Goal: Information Seeking & Learning: Learn about a topic

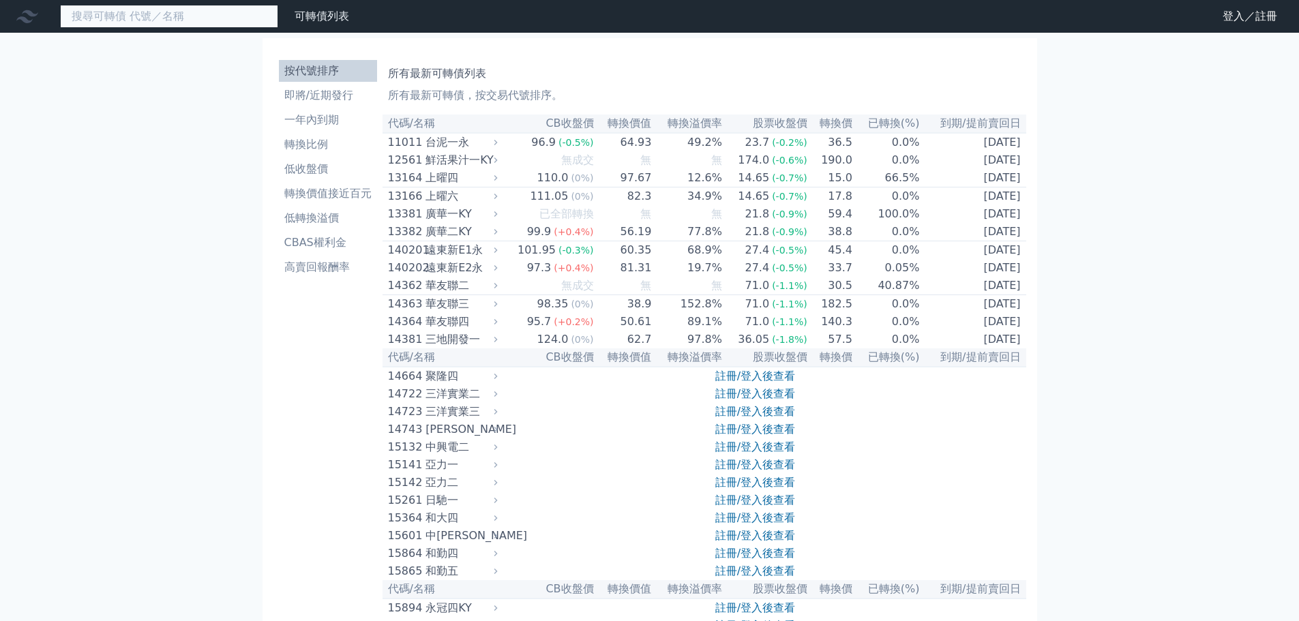
click at [189, 19] on input at bounding box center [169, 16] width 218 height 23
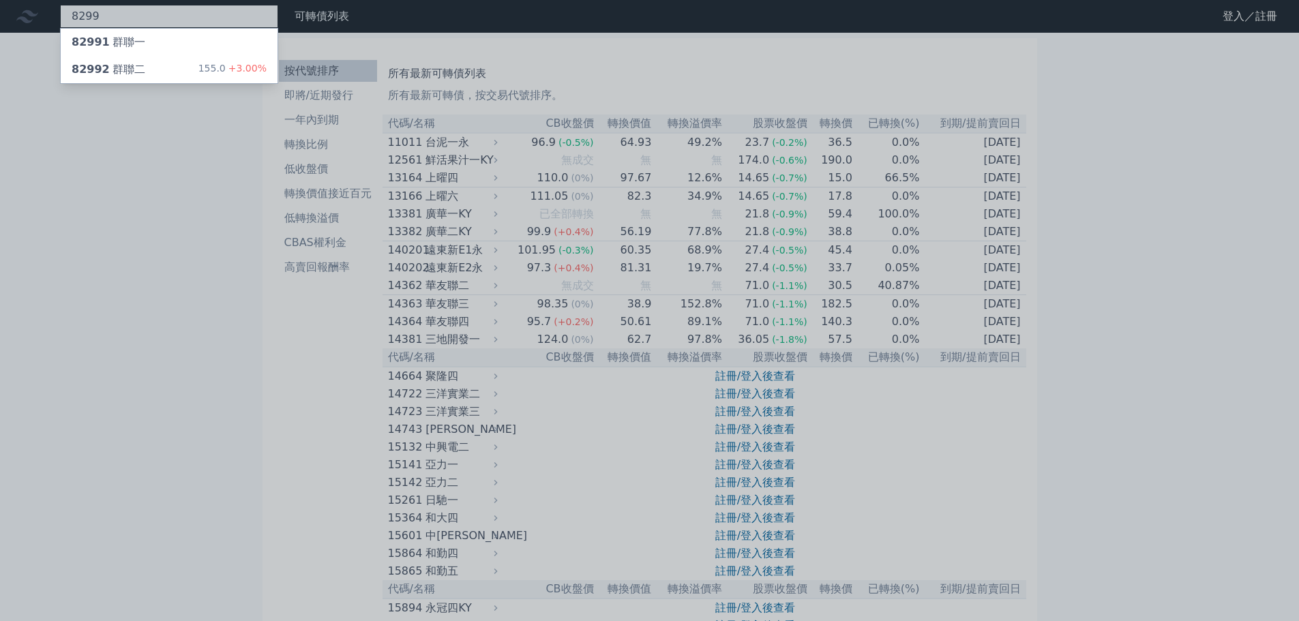
type input "8299"
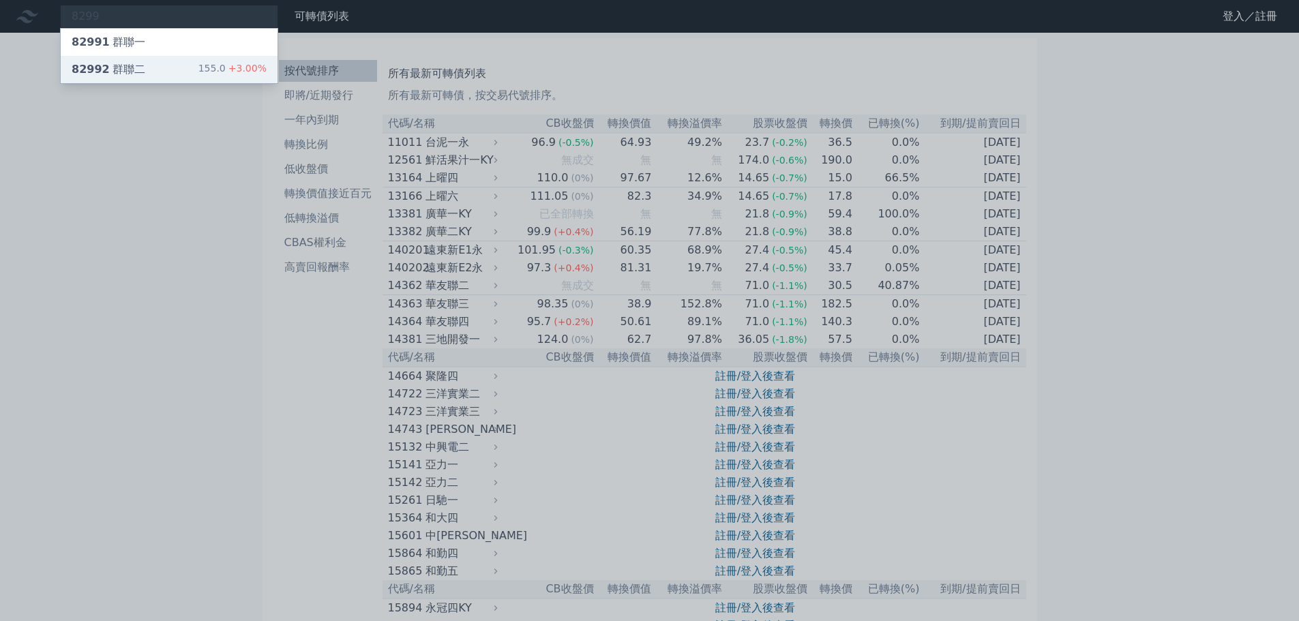
click at [147, 68] on div "82992 群聯二 155.0 +3.00%" at bounding box center [169, 69] width 217 height 27
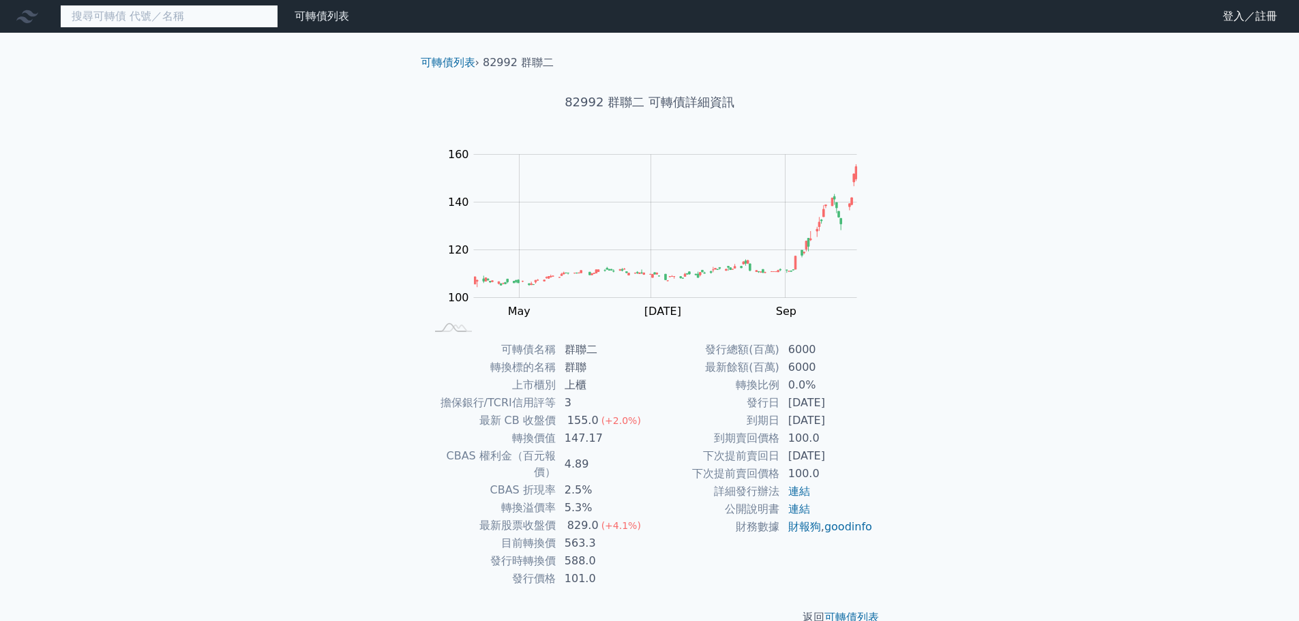
click at [172, 25] on input at bounding box center [169, 16] width 218 height 23
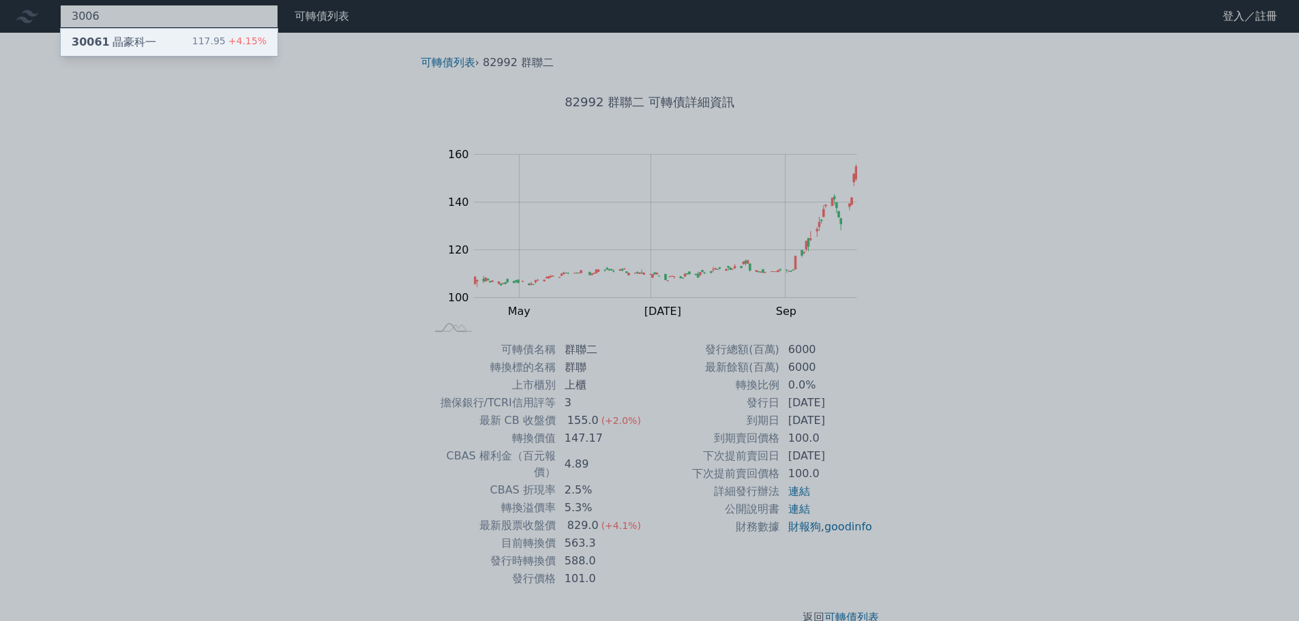
type input "3006"
click at [129, 37] on div "30061 晶豪科一" at bounding box center [114, 42] width 85 height 16
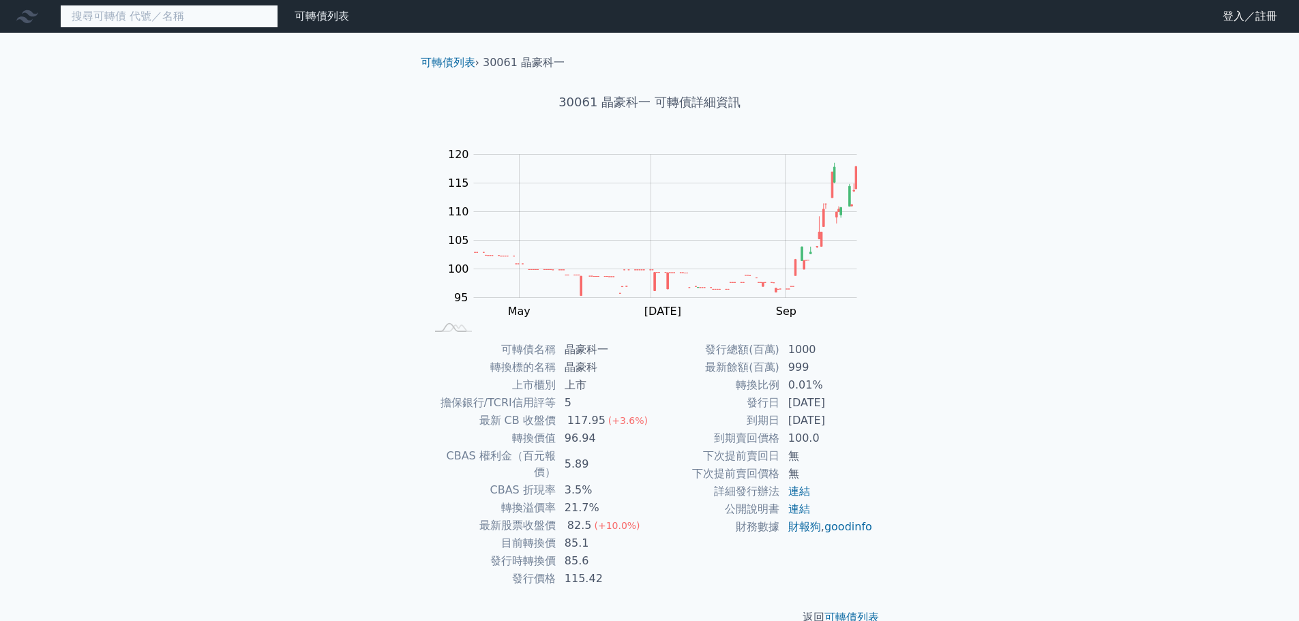
click at [204, 14] on input at bounding box center [169, 16] width 218 height 23
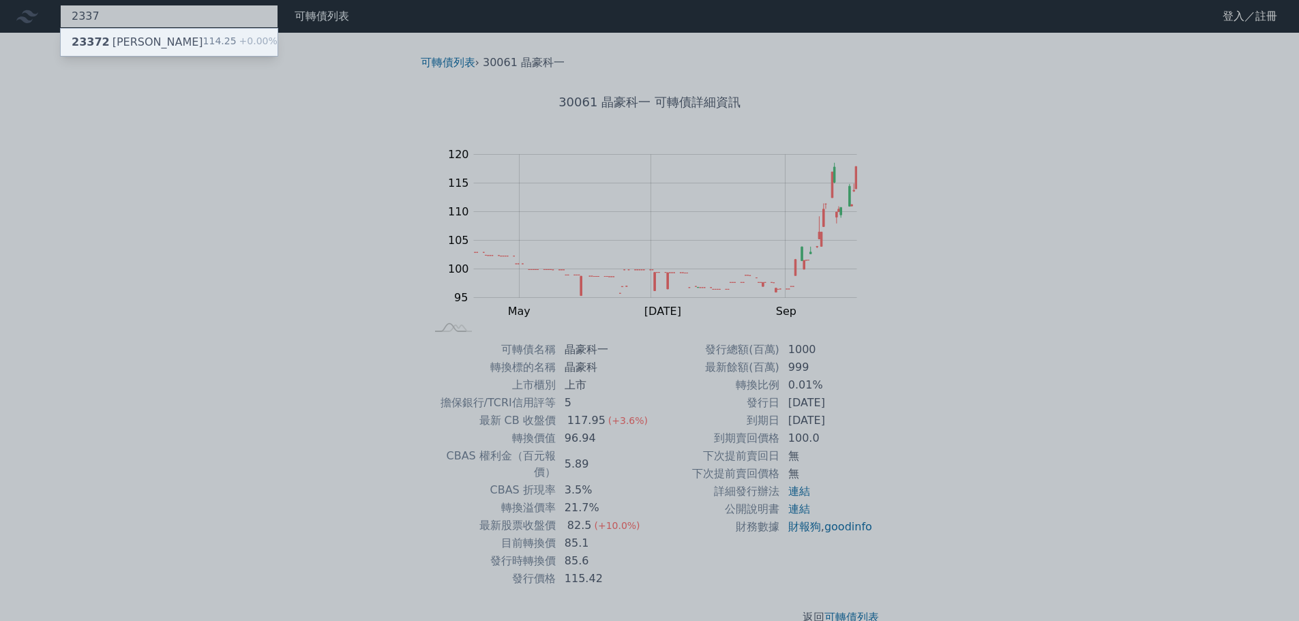
type input "2337"
click at [144, 33] on div "23372 [PERSON_NAME] 114.25 +0.00%" at bounding box center [169, 42] width 217 height 27
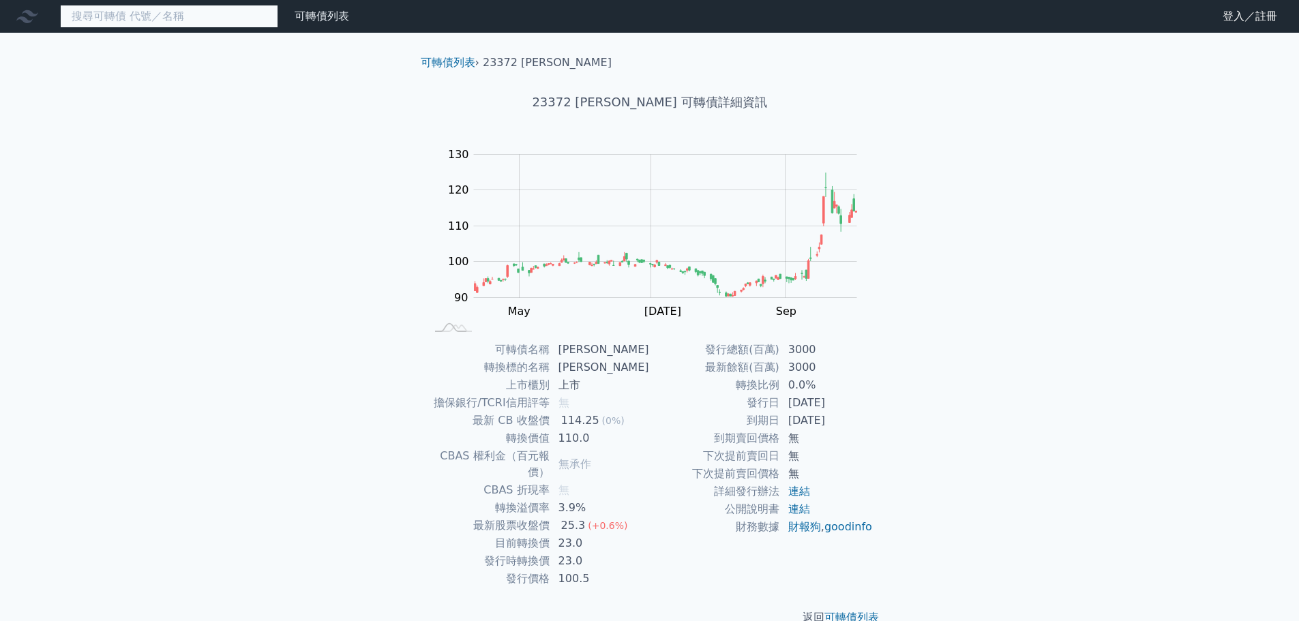
click at [121, 10] on input at bounding box center [169, 16] width 218 height 23
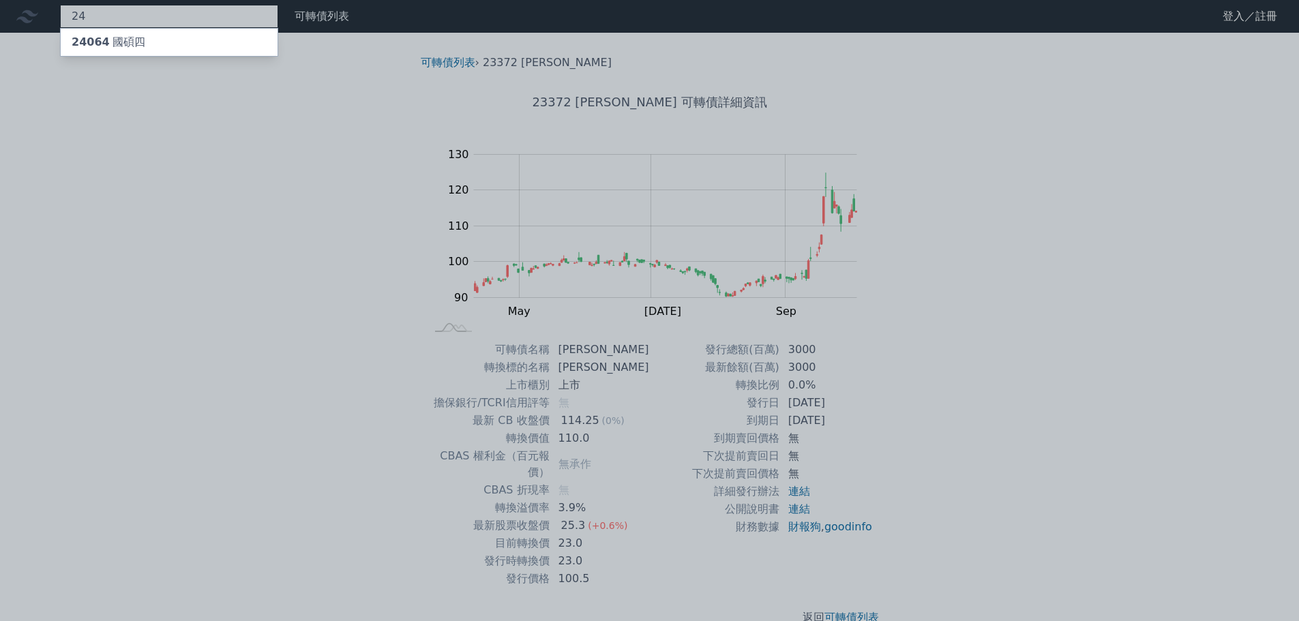
type input "2"
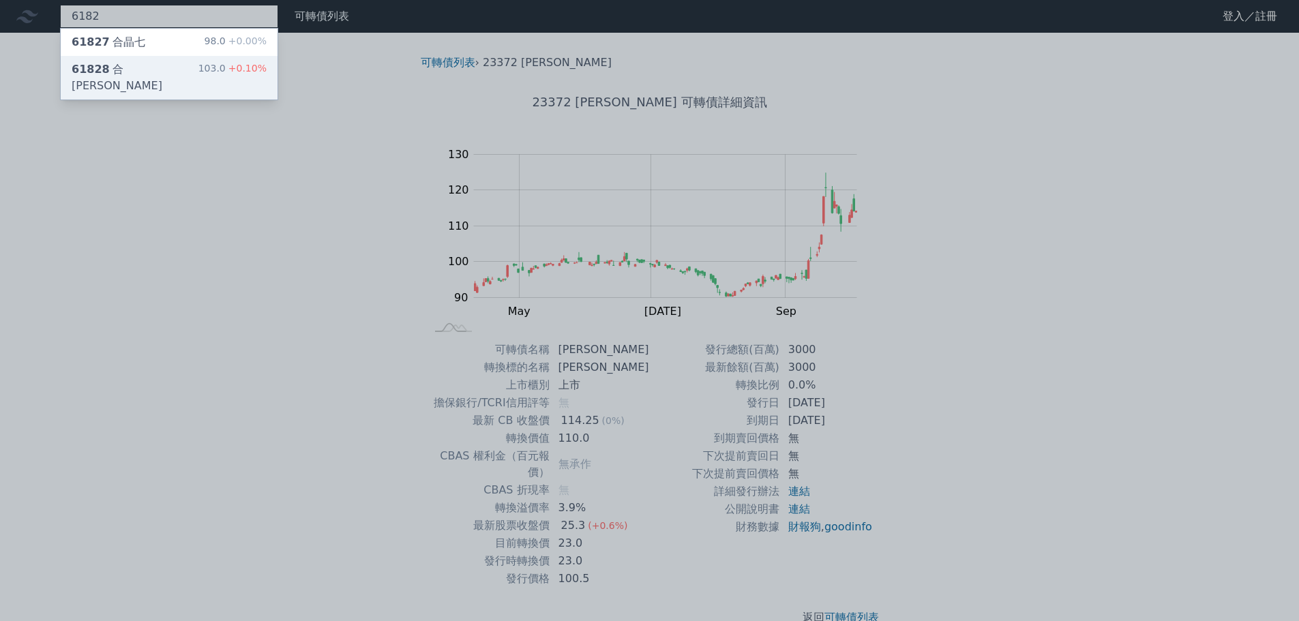
type input "6182"
click at [174, 60] on div "61828 合晶八 103.0 +0.10%" at bounding box center [169, 78] width 217 height 44
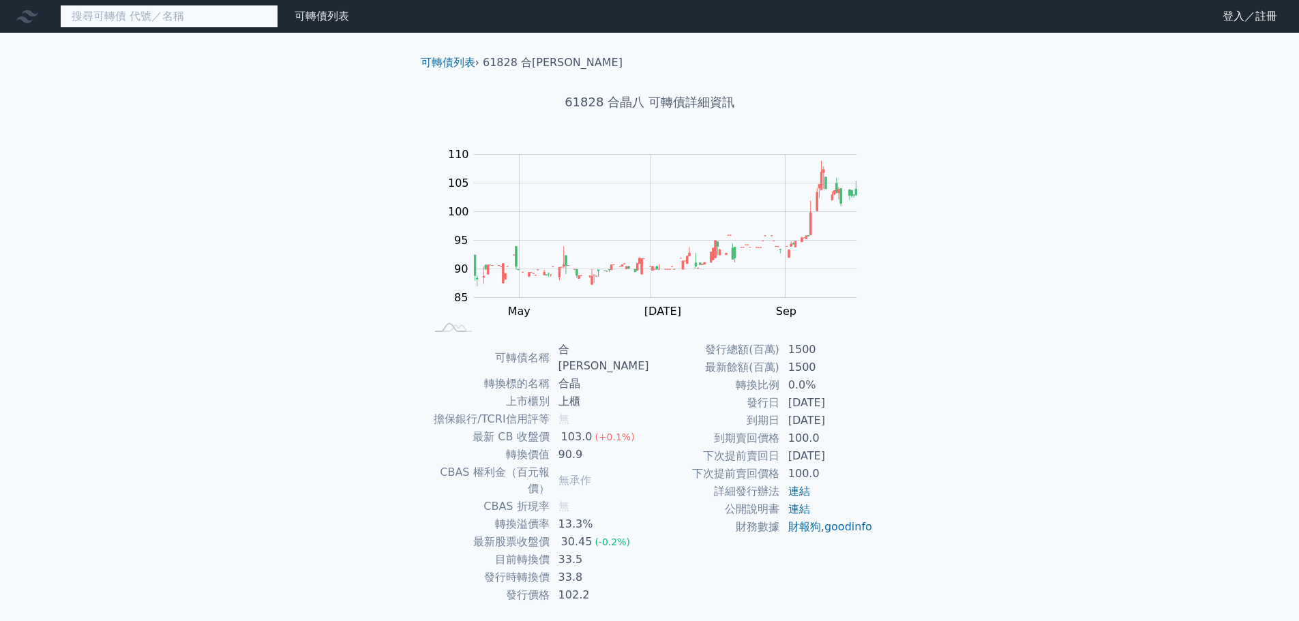
click at [128, 14] on input at bounding box center [169, 16] width 218 height 23
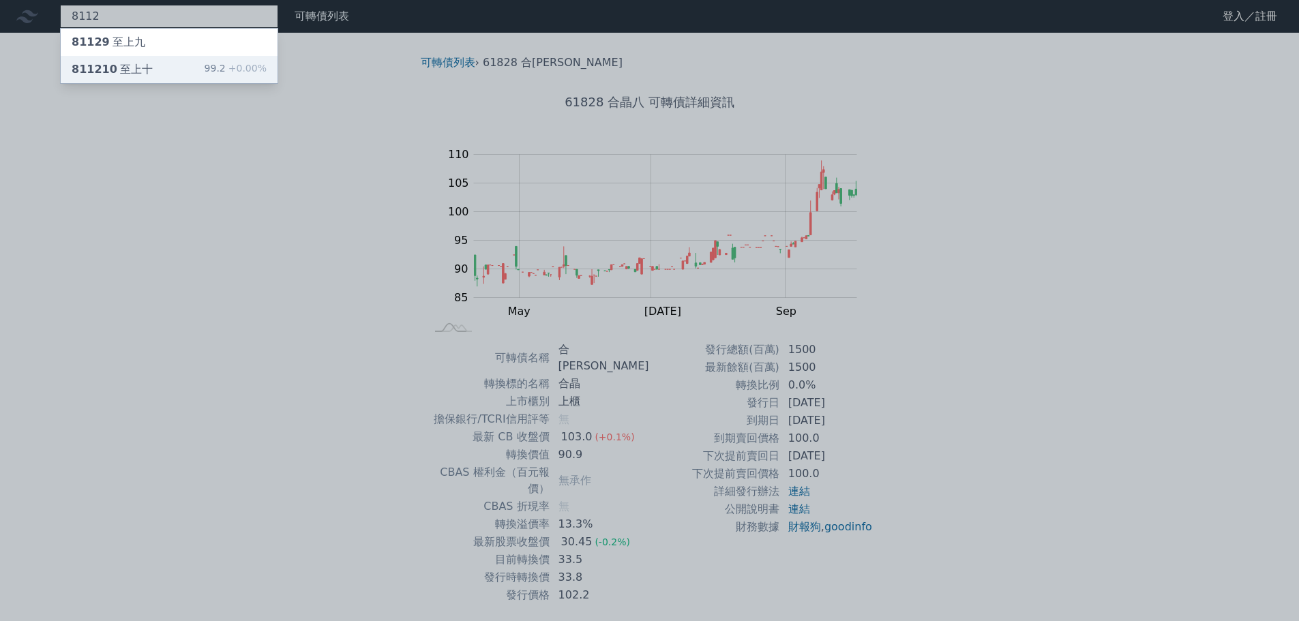
type input "8112"
click at [144, 69] on div "811210 至上十" at bounding box center [112, 69] width 81 height 16
